Goal: Transaction & Acquisition: Purchase product/service

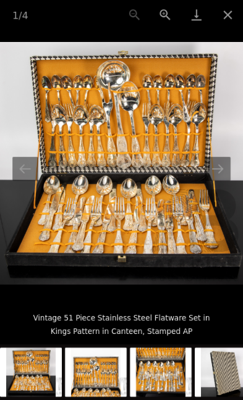
scroll to position [533, 0]
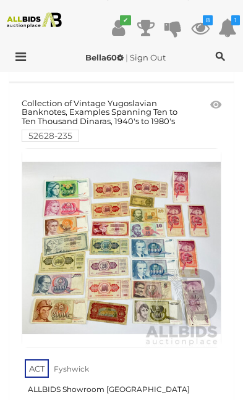
scroll to position [509, 0]
click at [205, 28] on icon at bounding box center [200, 28] width 19 height 22
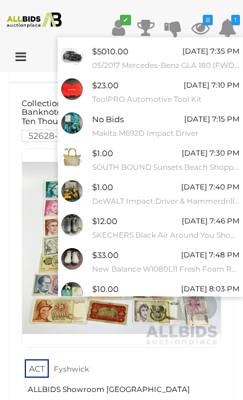
scroll to position [27, 0]
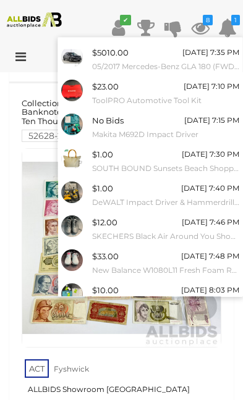
click at [164, 316] on link "View All" at bounding box center [150, 326] width 184 height 22
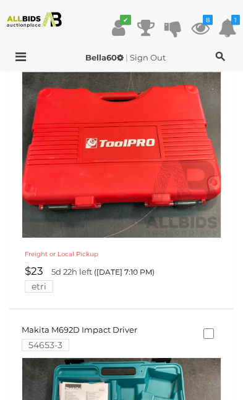
scroll to position [707, 0]
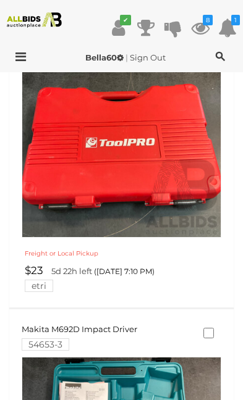
click at [171, 164] on img at bounding box center [121, 138] width 198 height 198
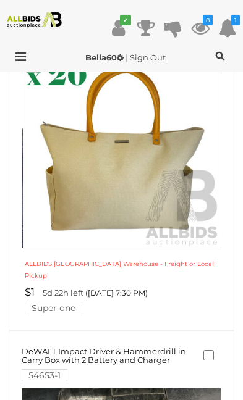
scroll to position [1366, 0]
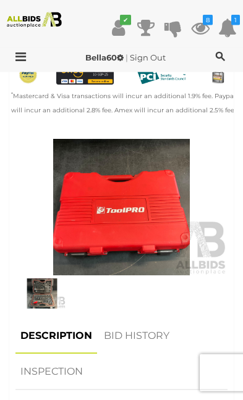
scroll to position [525, 0]
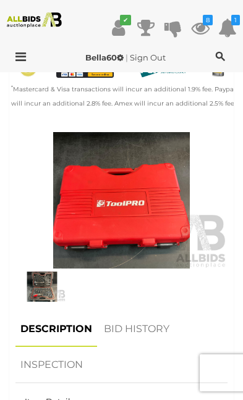
click at [149, 311] on link "BID HISTORY" at bounding box center [136, 329] width 75 height 36
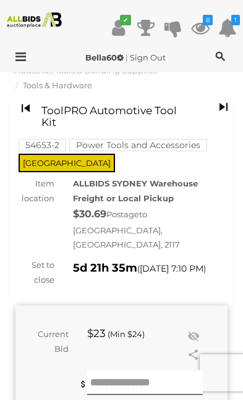
scroll to position [0, 0]
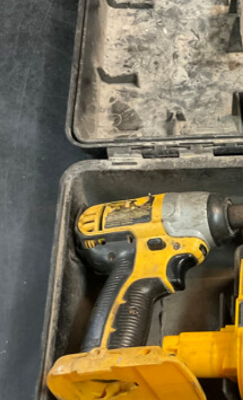
scroll to position [454, 0]
